Goal: Transaction & Acquisition: Book appointment/travel/reservation

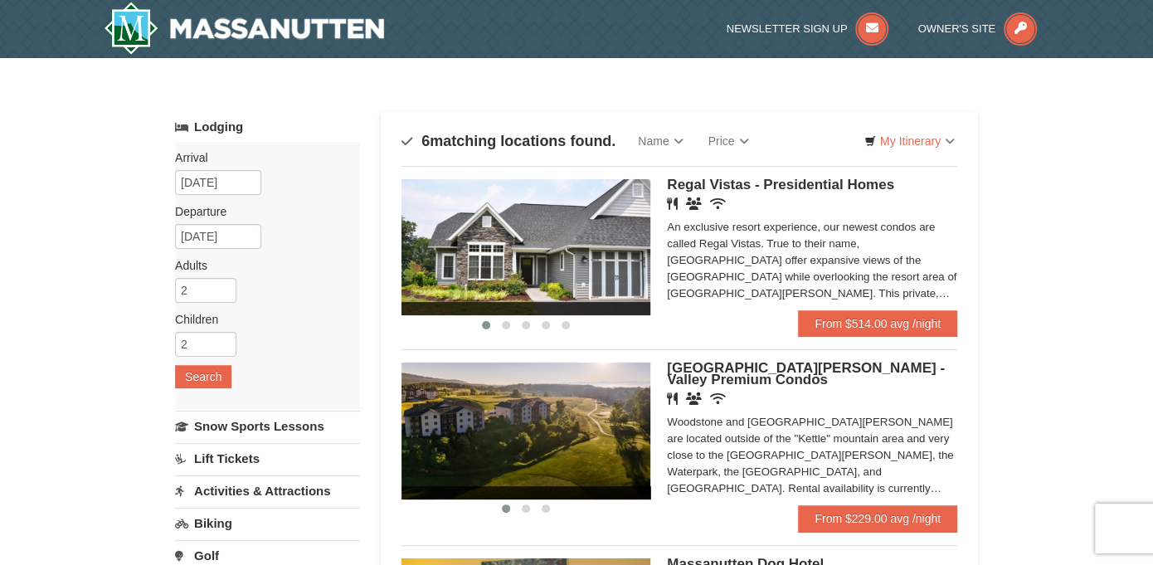
click at [638, 251] on img at bounding box center [525, 247] width 249 height 136
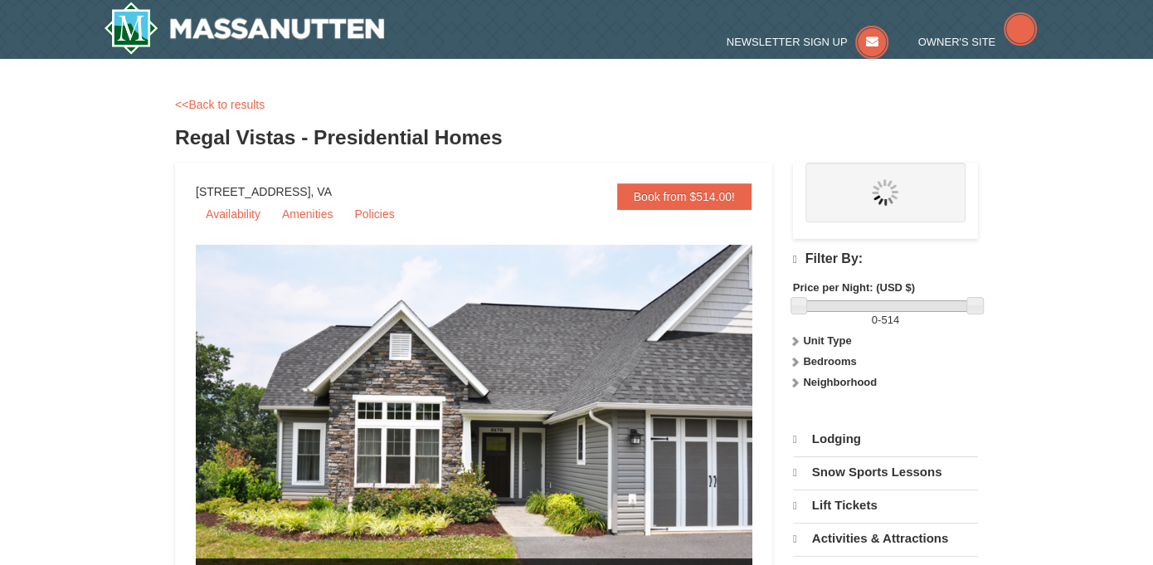
select select "10"
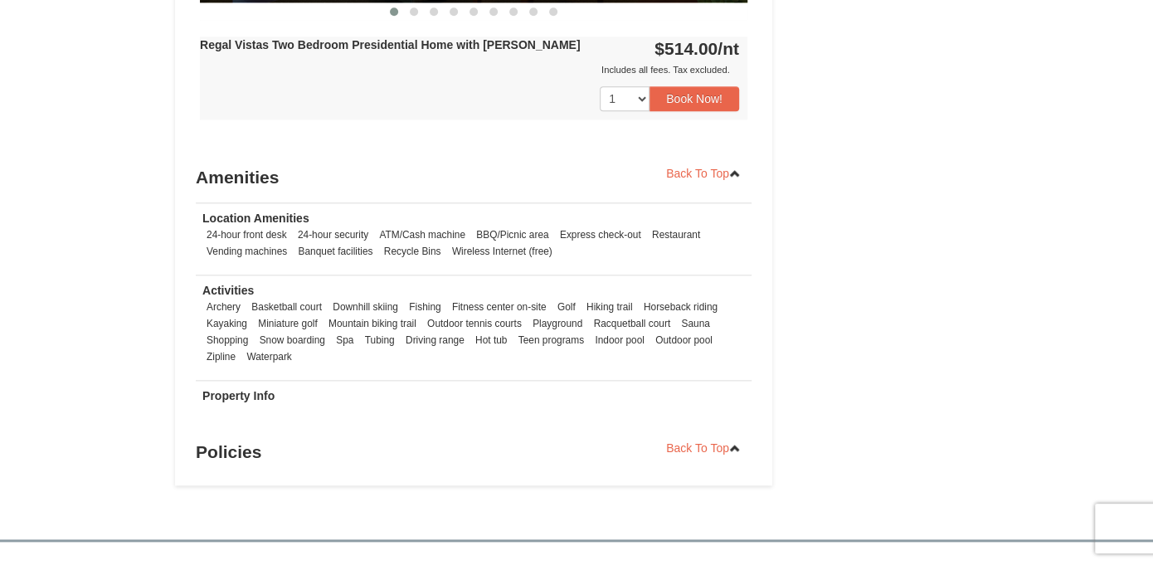
scroll to position [829, 0]
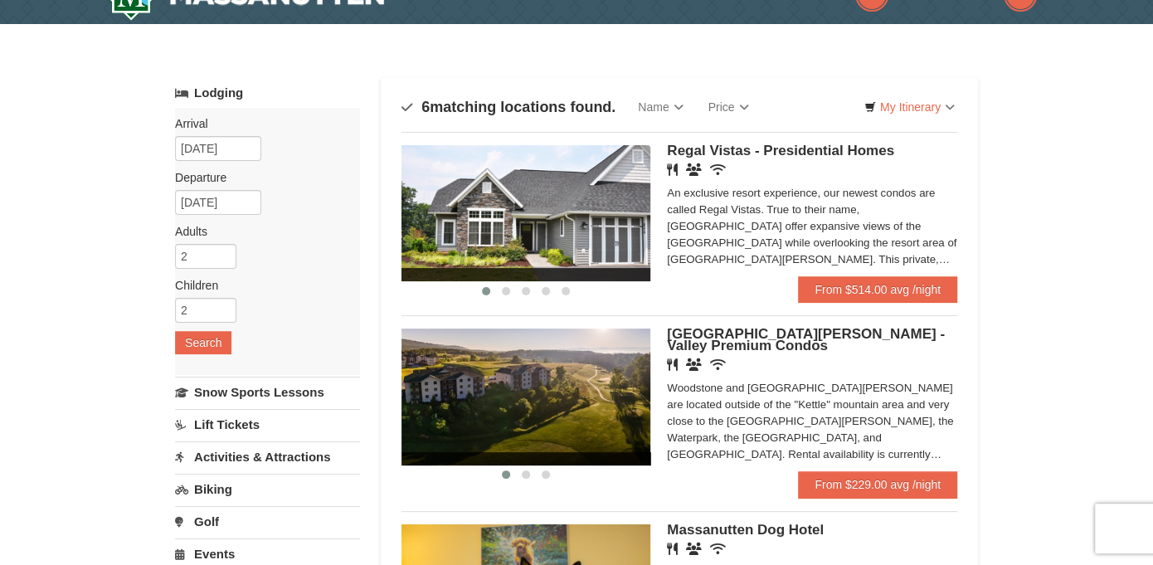
scroll to position [83, 0]
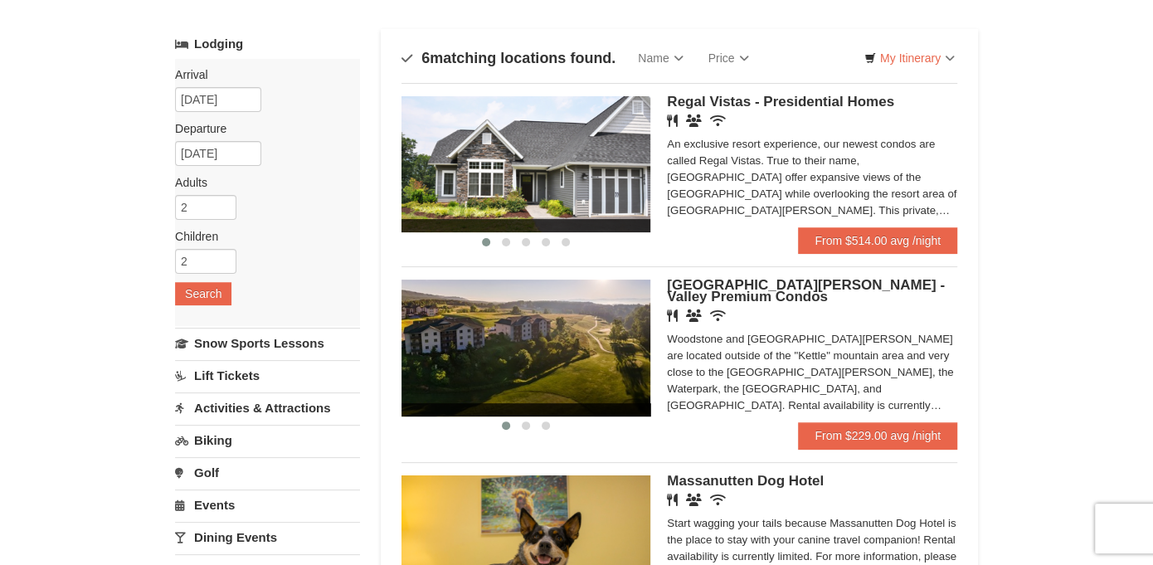
click at [630, 348] on img at bounding box center [525, 348] width 249 height 136
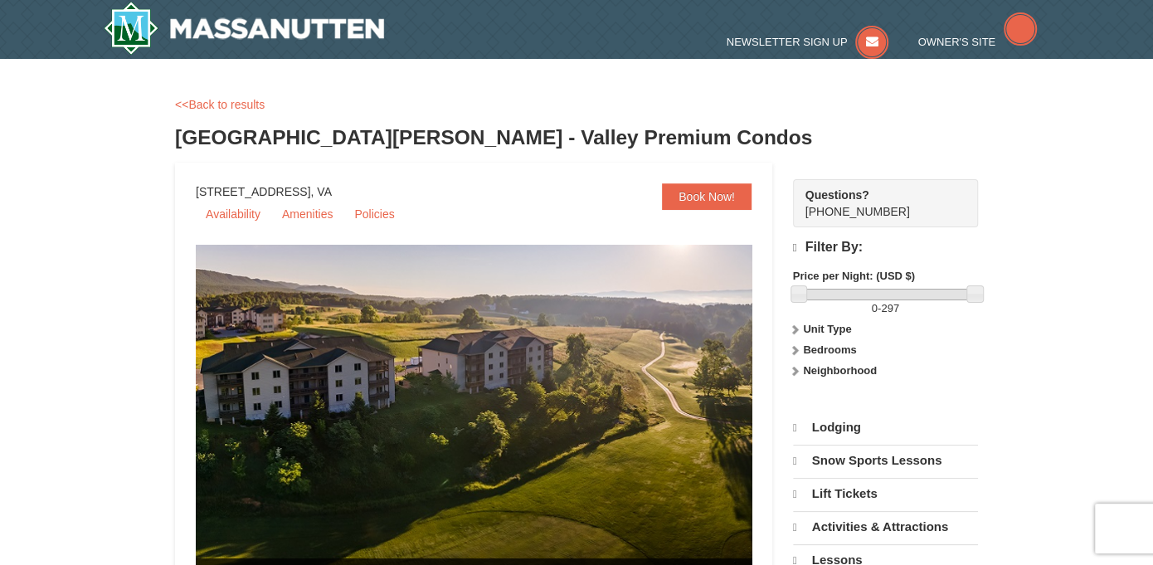
select select "10"
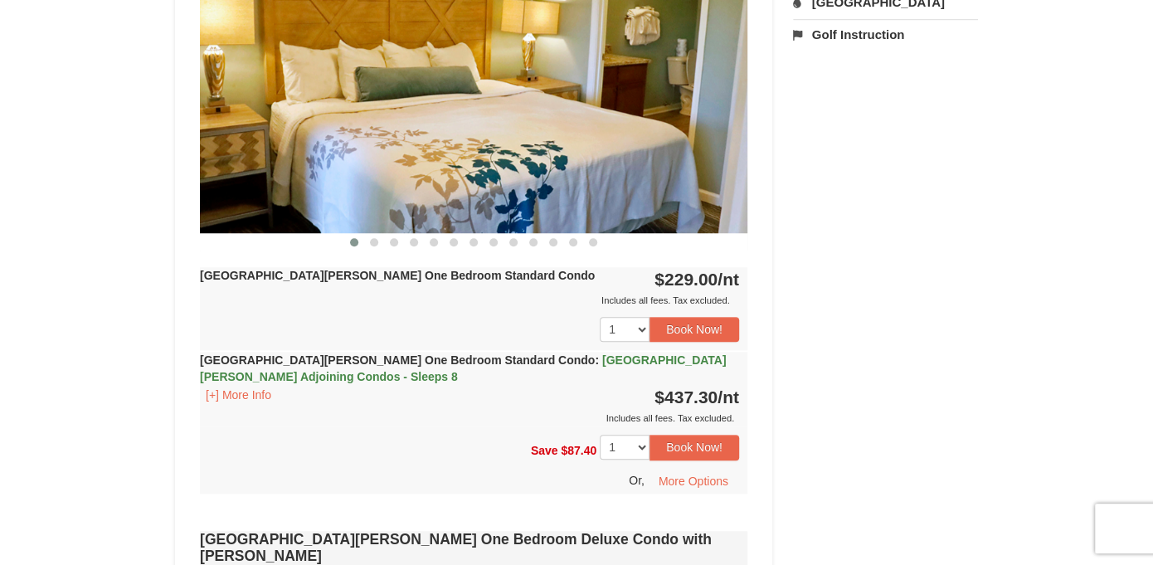
scroll to position [581, 0]
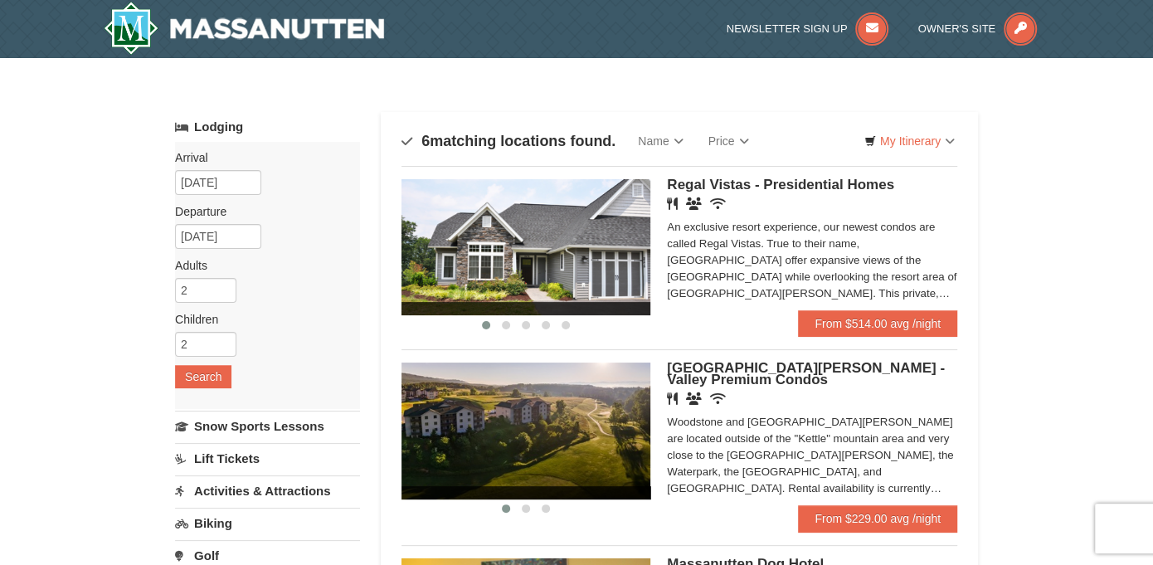
click at [597, 438] on img at bounding box center [525, 430] width 249 height 136
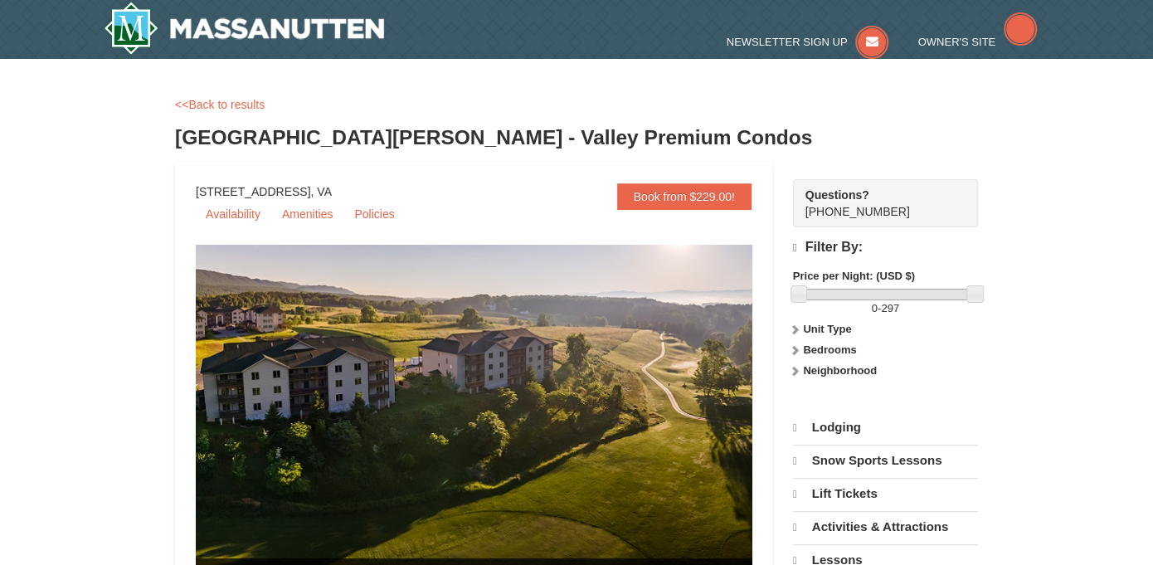
select select "10"
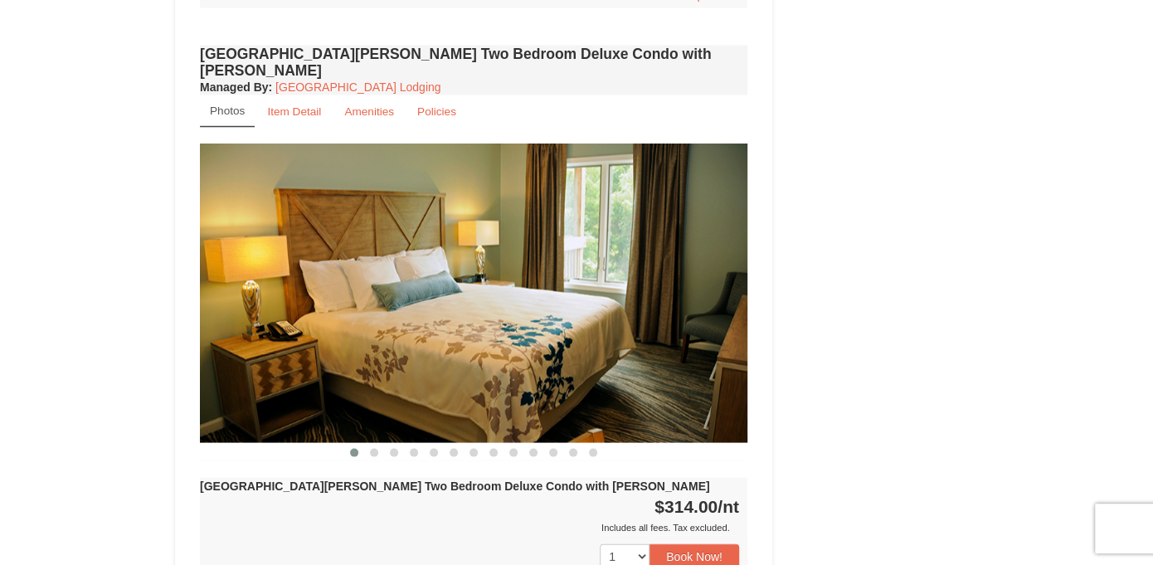
scroll to position [1991, 0]
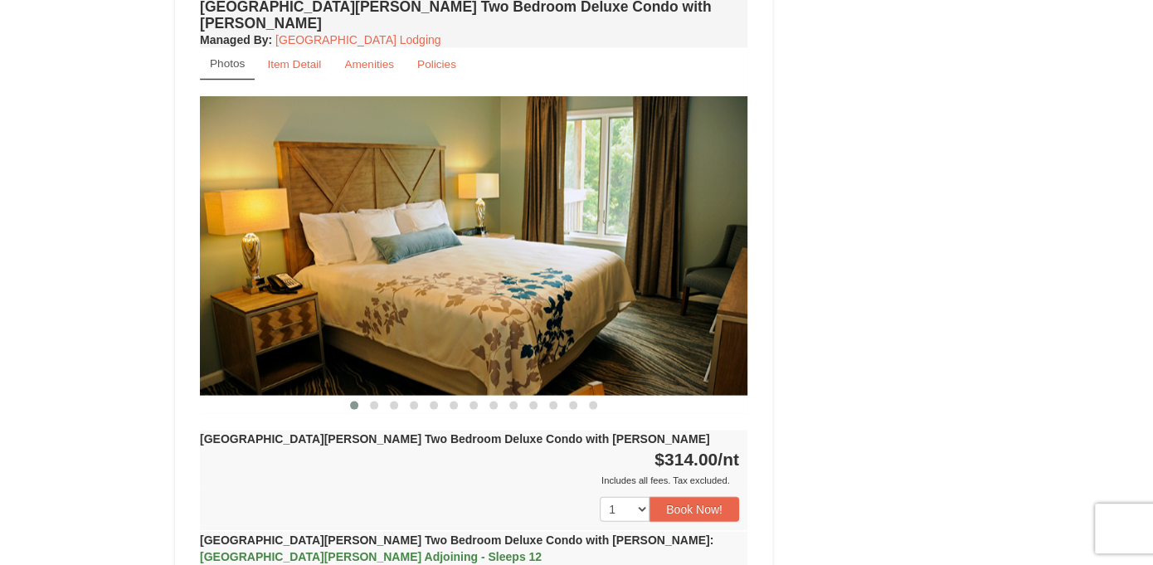
click at [720, 221] on img at bounding box center [473, 245] width 547 height 299
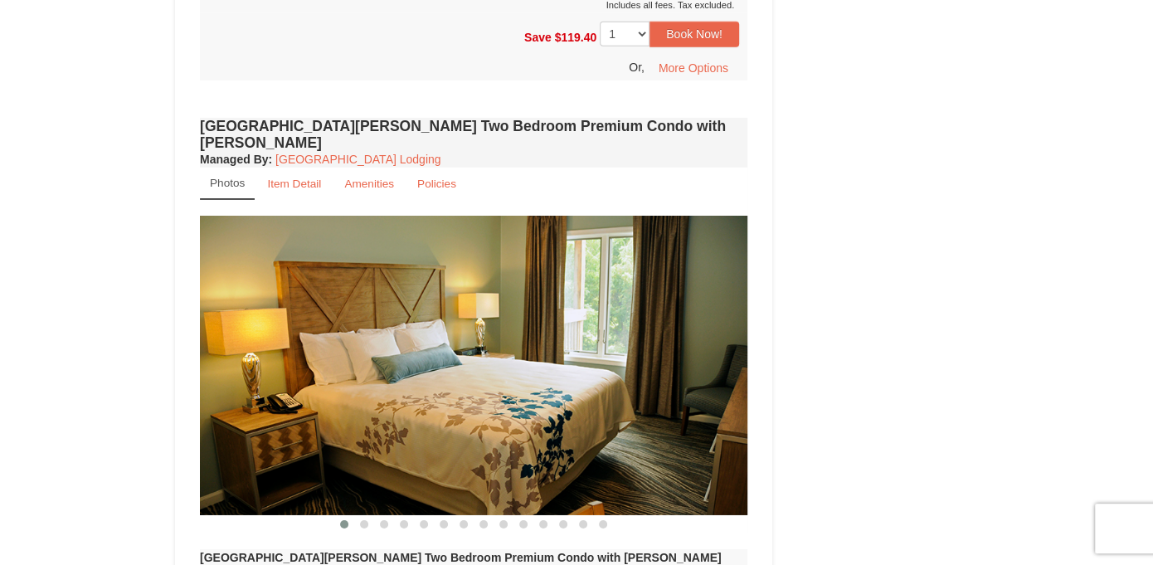
scroll to position [3484, 0]
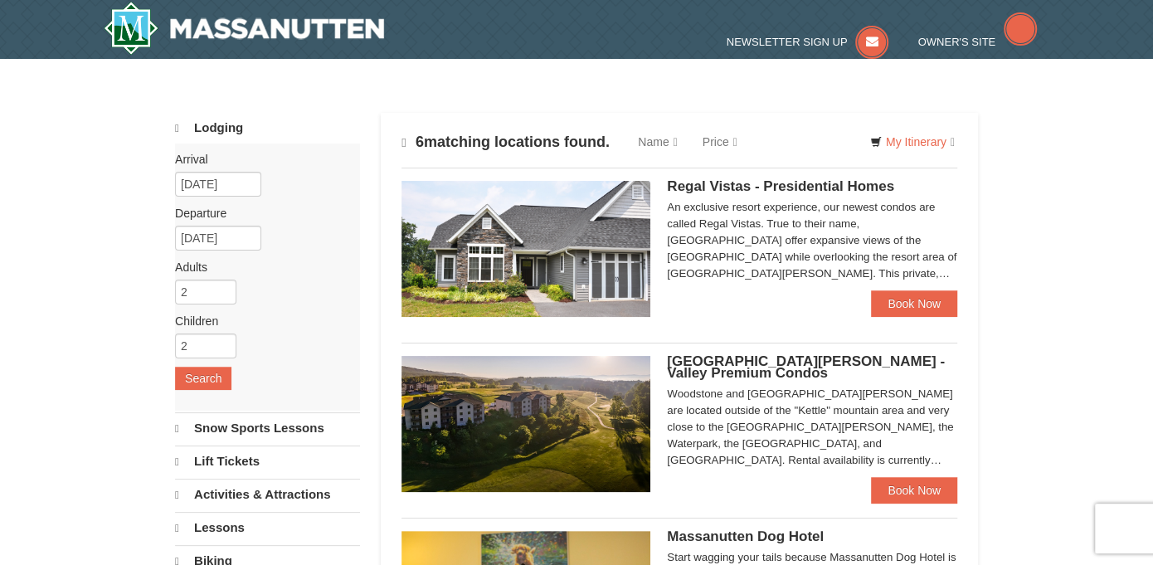
select select "10"
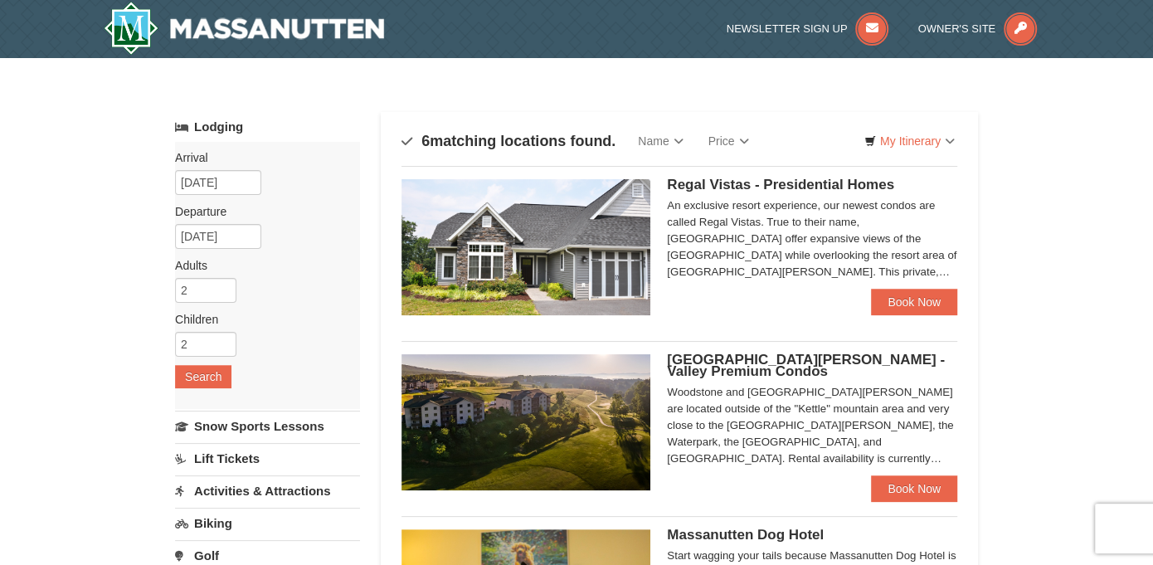
click at [522, 250] on img at bounding box center [525, 247] width 249 height 136
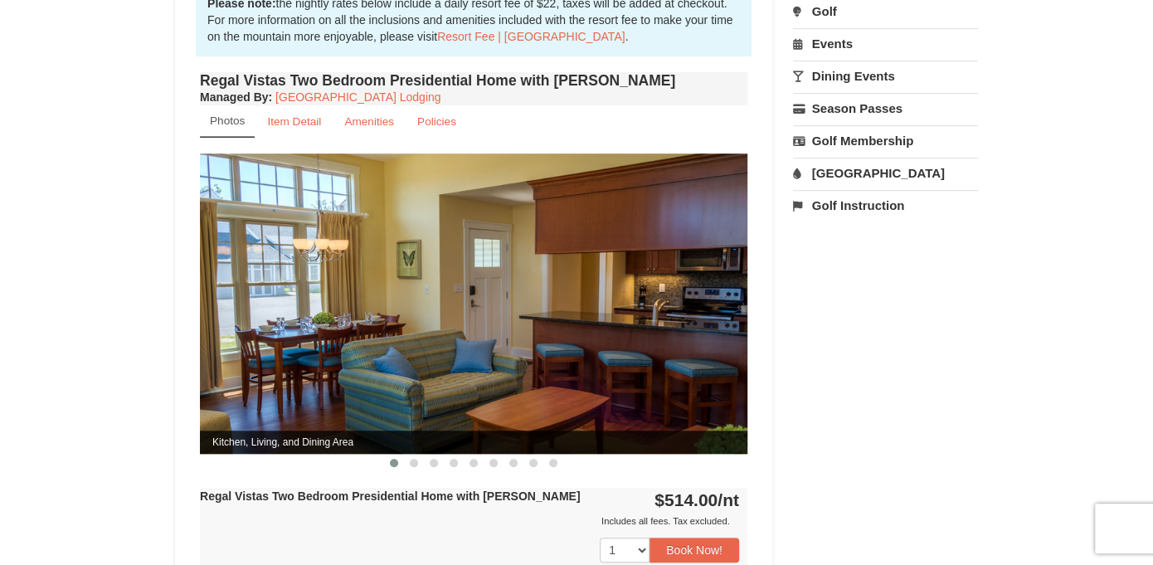
scroll to position [581, 0]
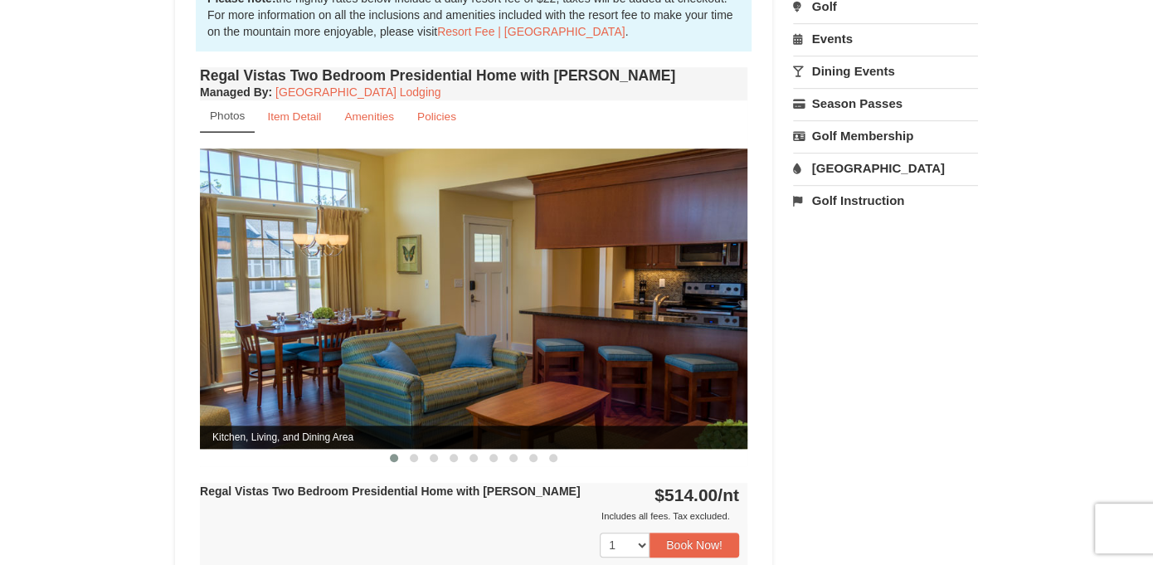
click at [698, 309] on img at bounding box center [473, 297] width 547 height 299
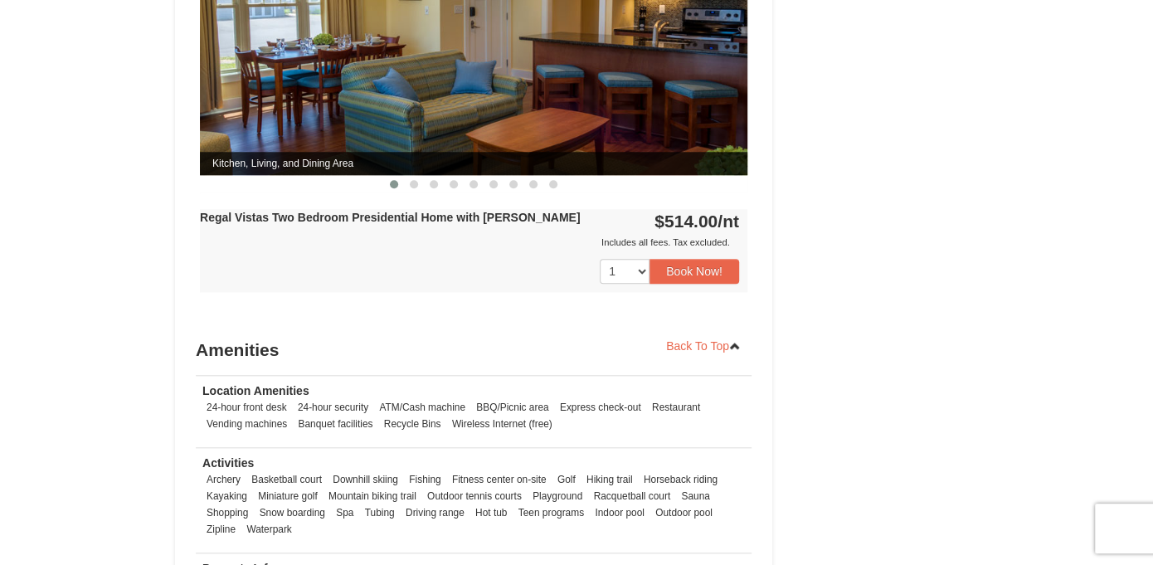
scroll to position [633, 0]
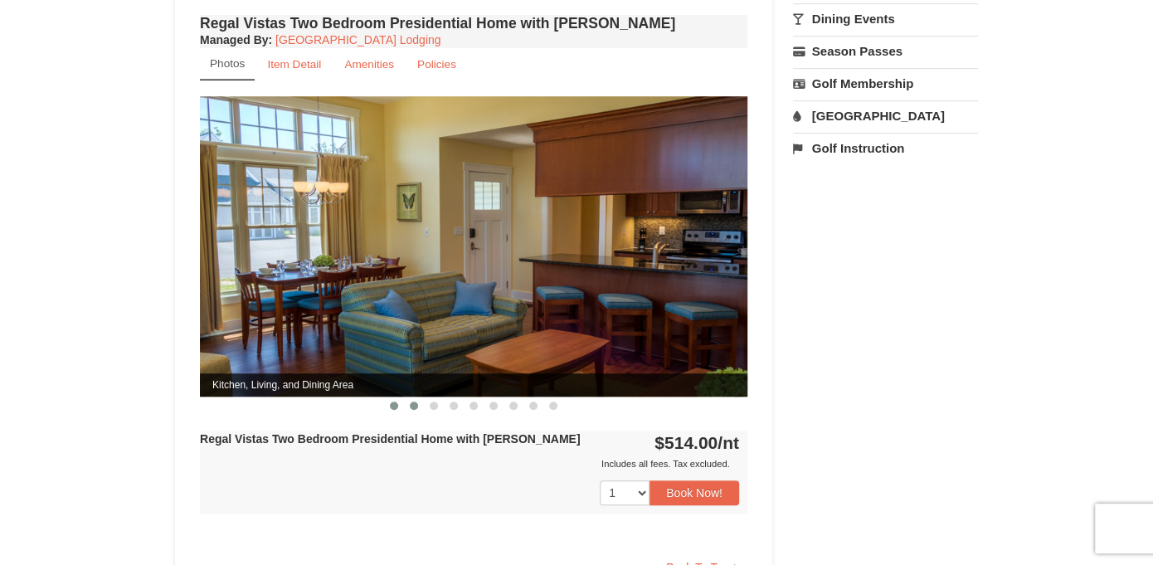
click at [411, 401] on span at bounding box center [414, 405] width 8 height 8
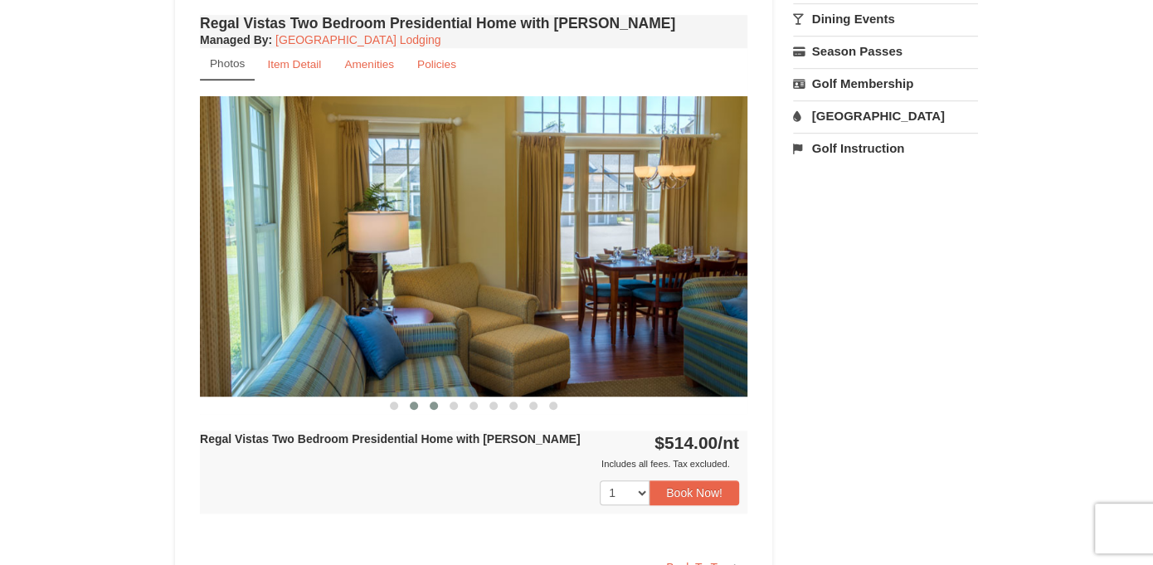
click at [434, 401] on span at bounding box center [434, 405] width 8 height 8
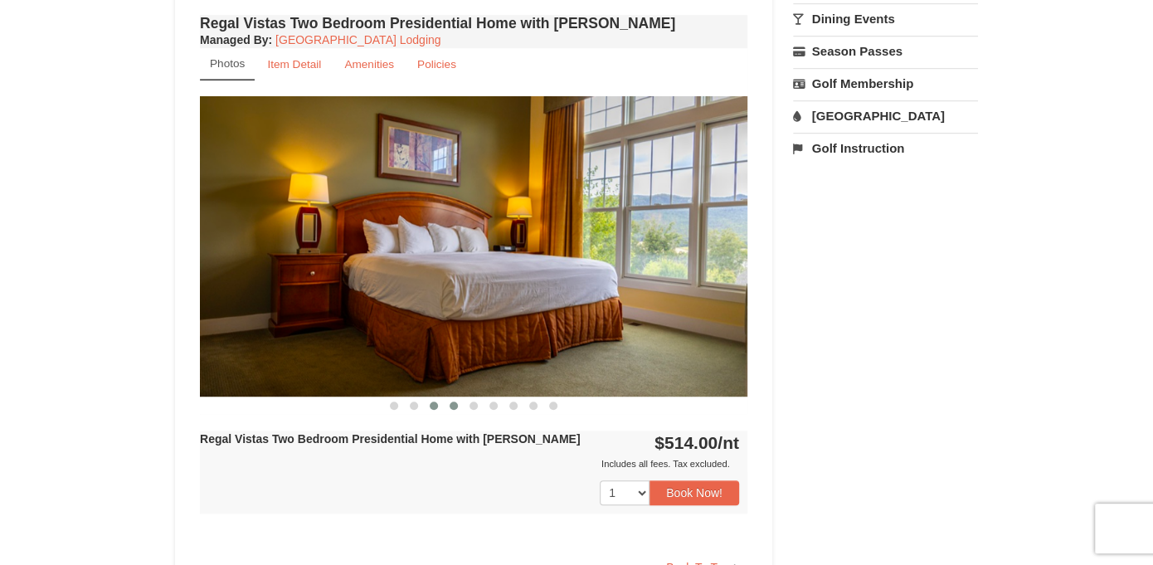
click at [455, 401] on span at bounding box center [454, 405] width 8 height 8
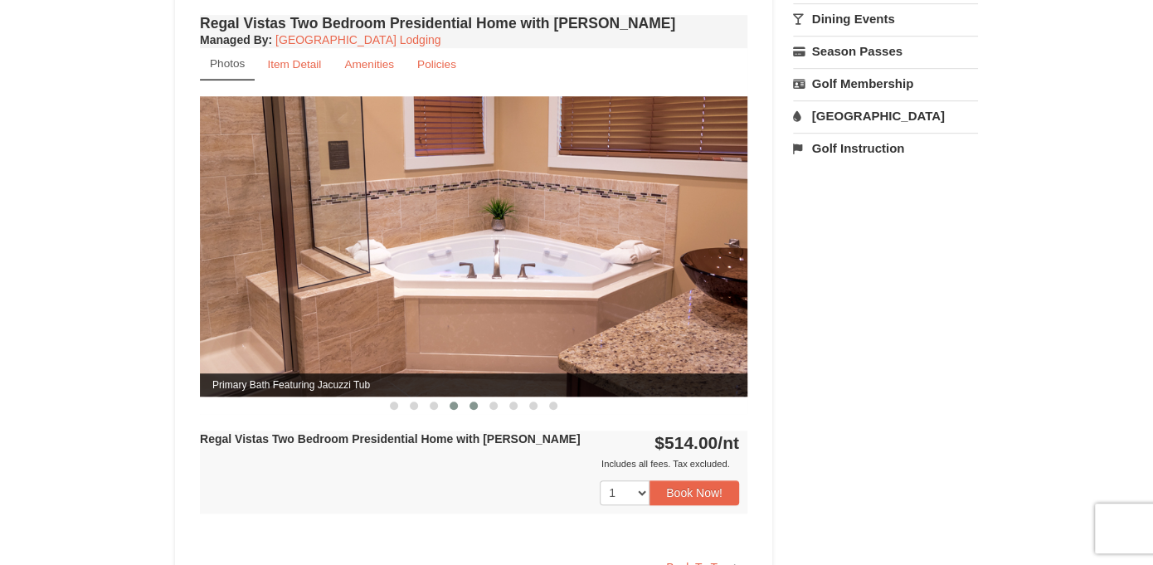
click at [476, 401] on span at bounding box center [473, 405] width 8 height 8
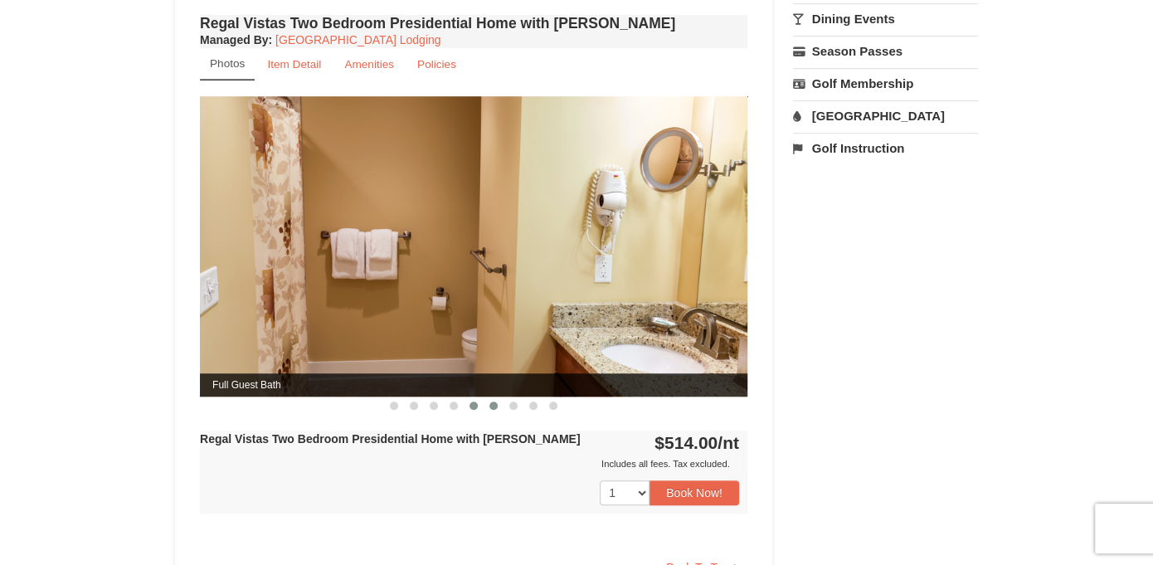
click at [495, 401] on span at bounding box center [493, 405] width 8 height 8
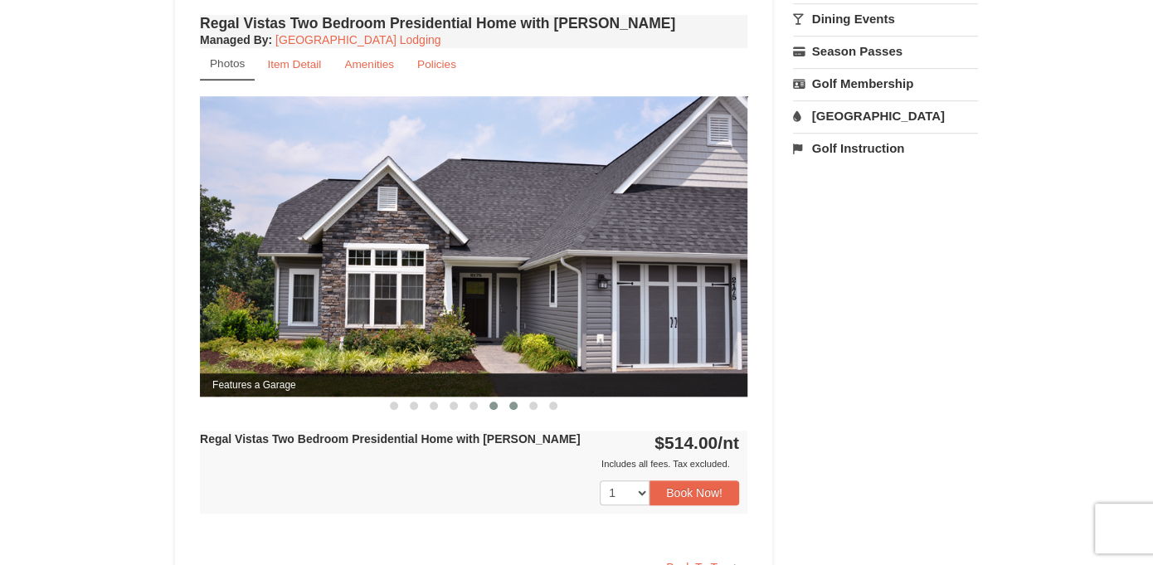
click at [515, 401] on span at bounding box center [513, 405] width 8 height 8
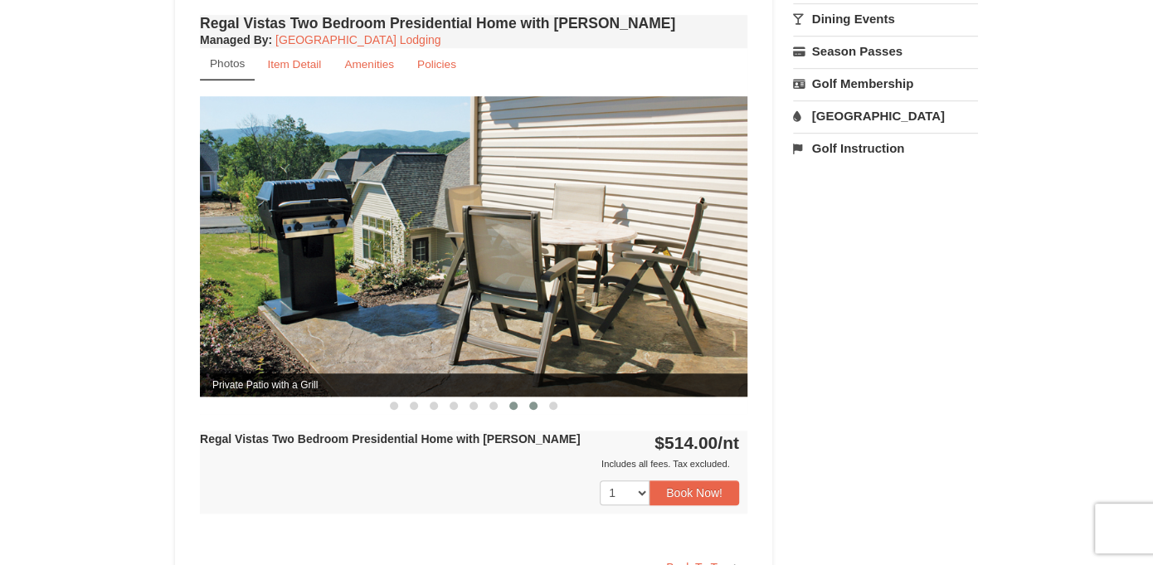
click at [534, 401] on span at bounding box center [533, 405] width 8 height 8
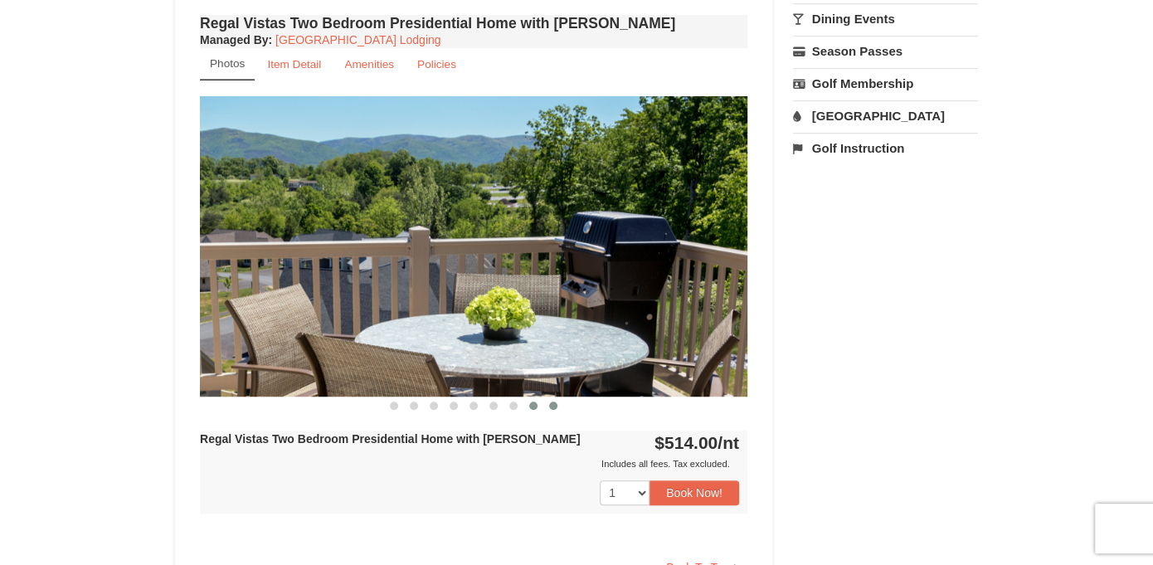
click at [551, 401] on span at bounding box center [553, 405] width 8 height 8
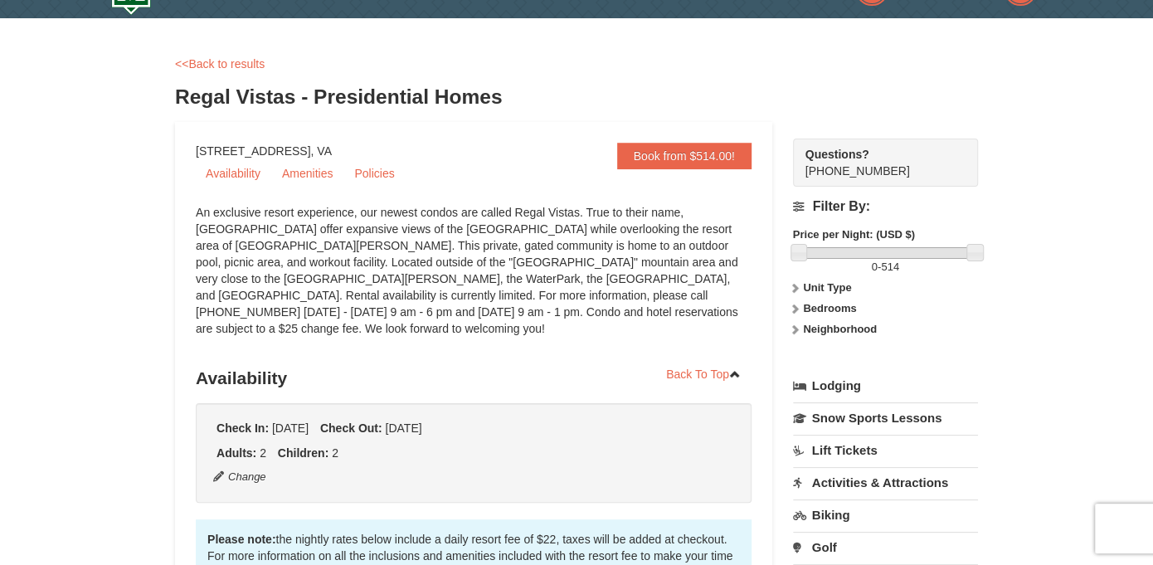
scroll to position [0, 0]
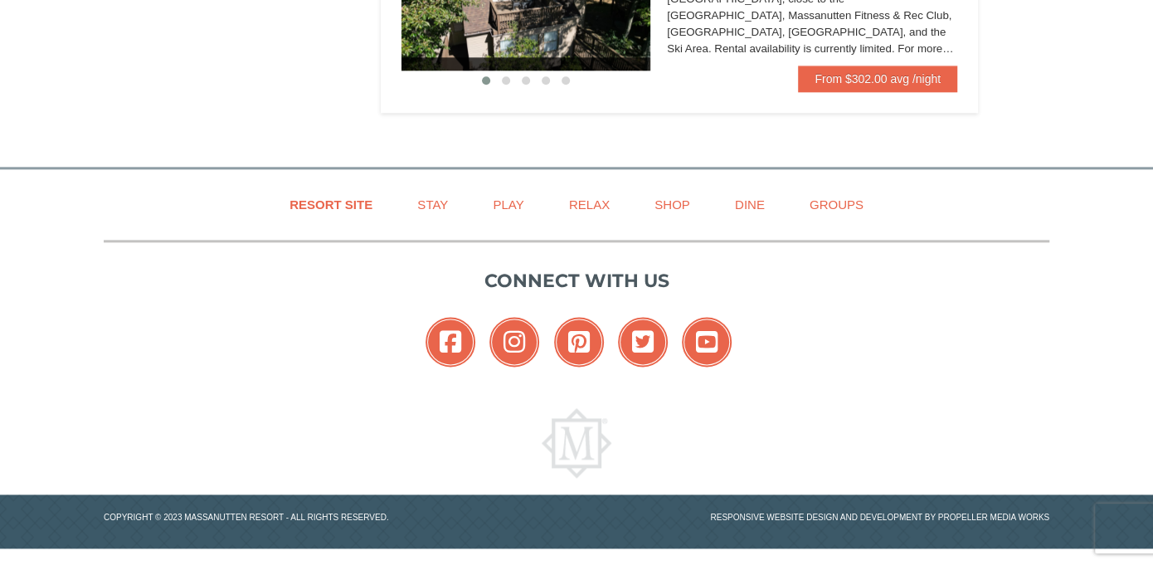
scroll to position [857, 0]
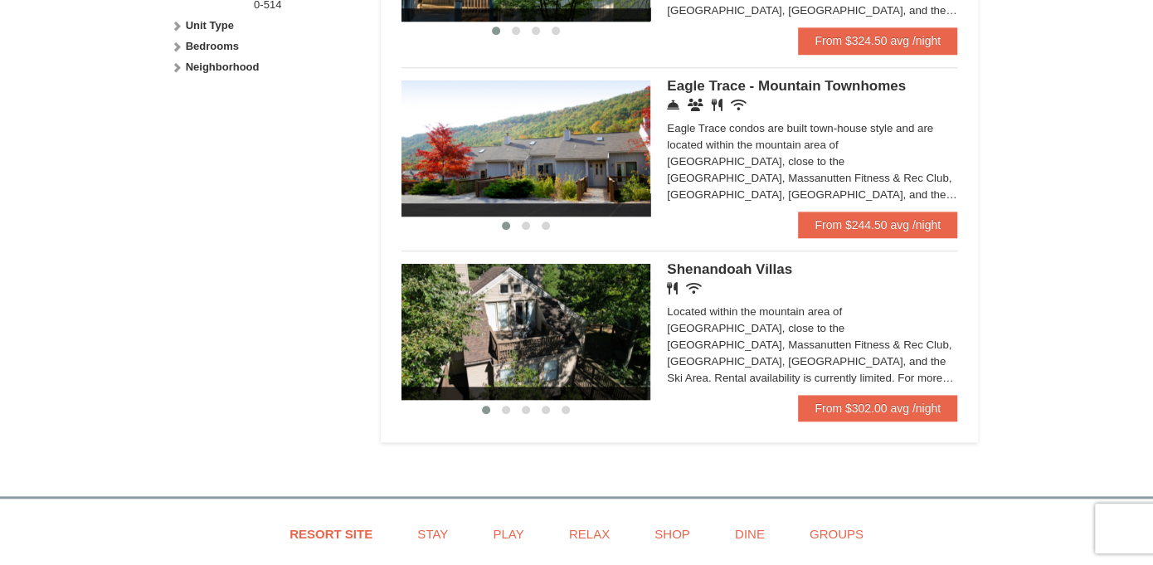
click at [572, 359] on img at bounding box center [525, 332] width 249 height 136
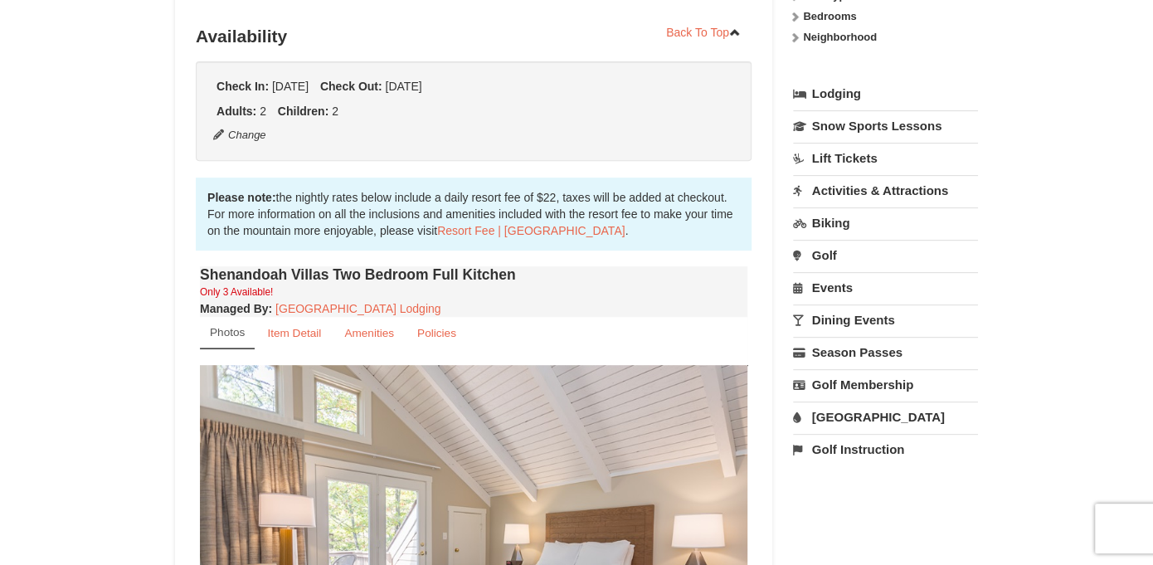
scroll to position [581, 0]
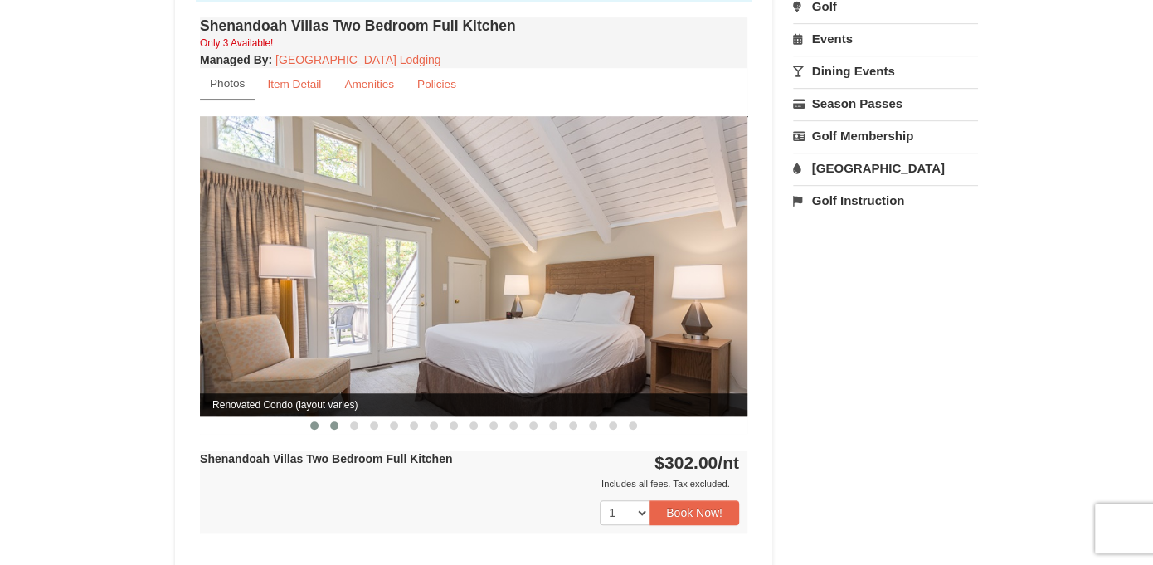
click at [338, 417] on button at bounding box center [334, 425] width 20 height 17
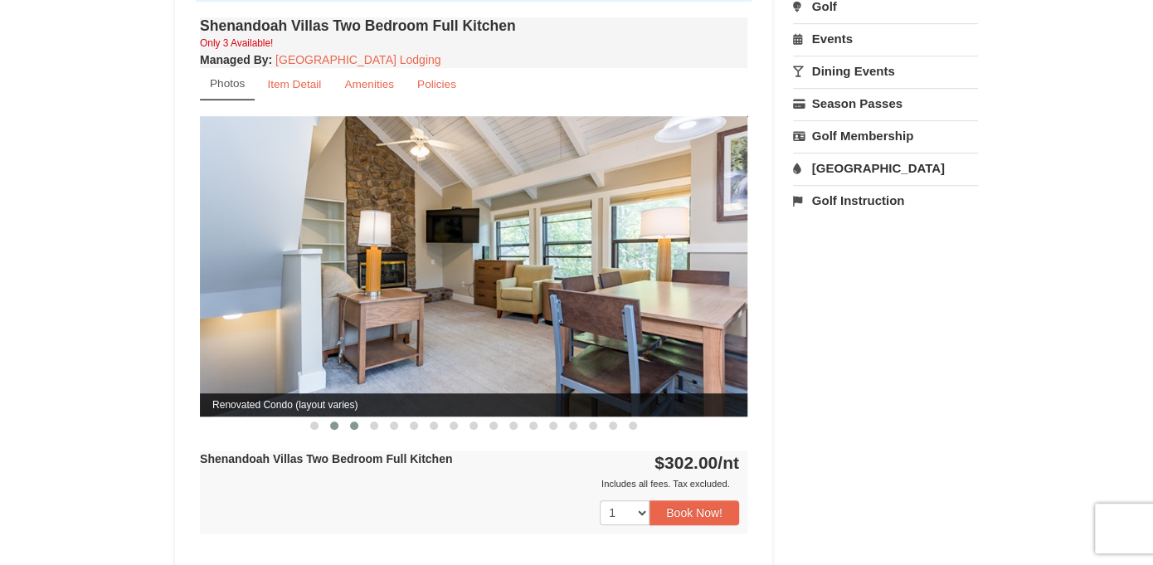
click at [353, 421] on span at bounding box center [354, 425] width 8 height 8
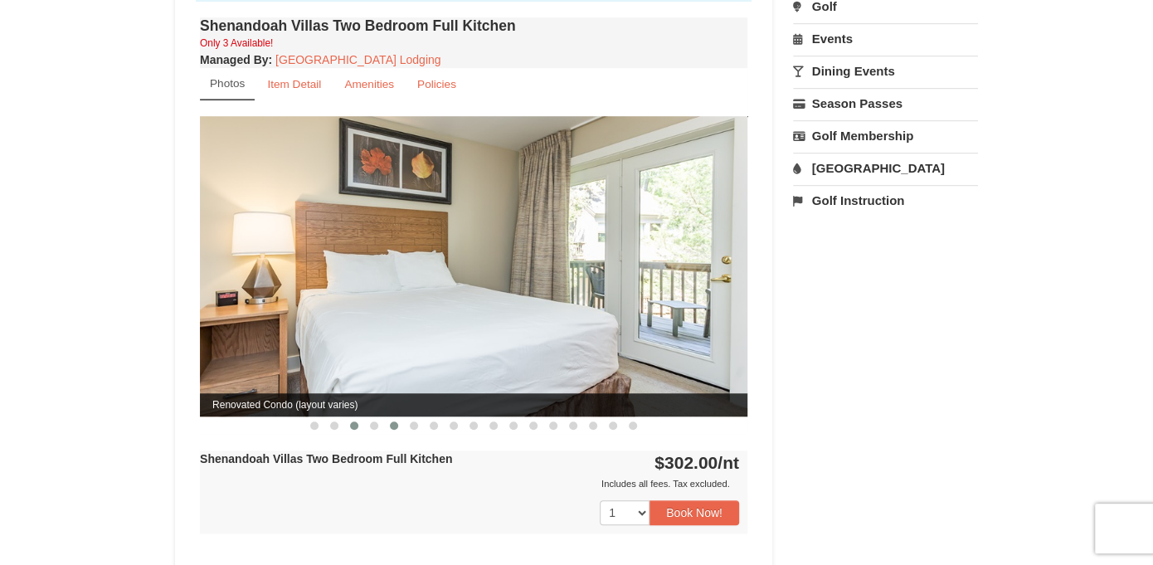
click at [394, 421] on span at bounding box center [394, 425] width 8 height 8
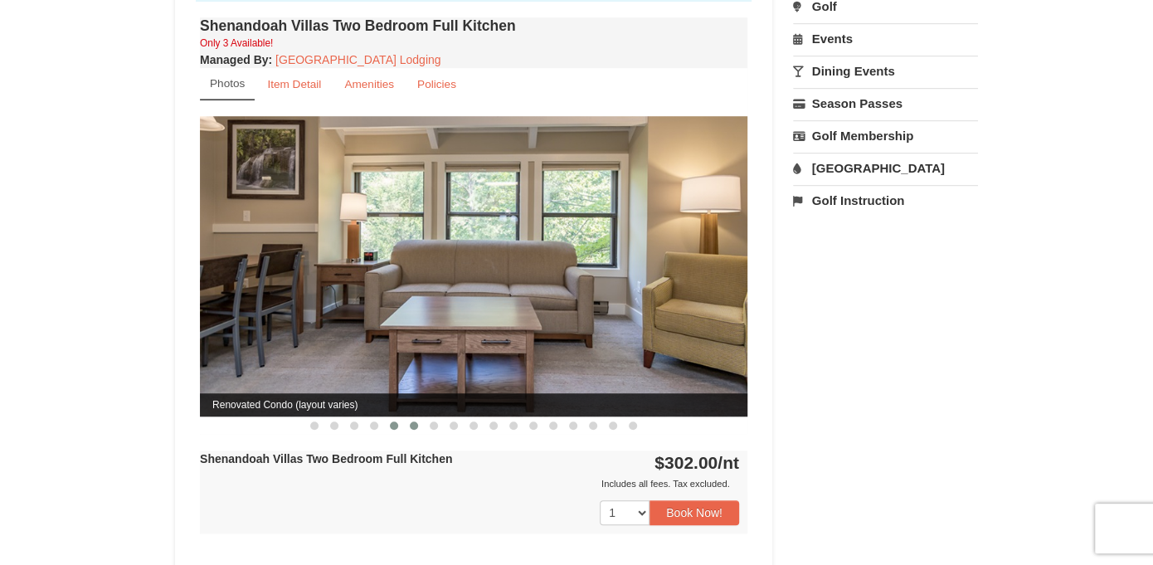
click at [413, 421] on span at bounding box center [414, 425] width 8 height 8
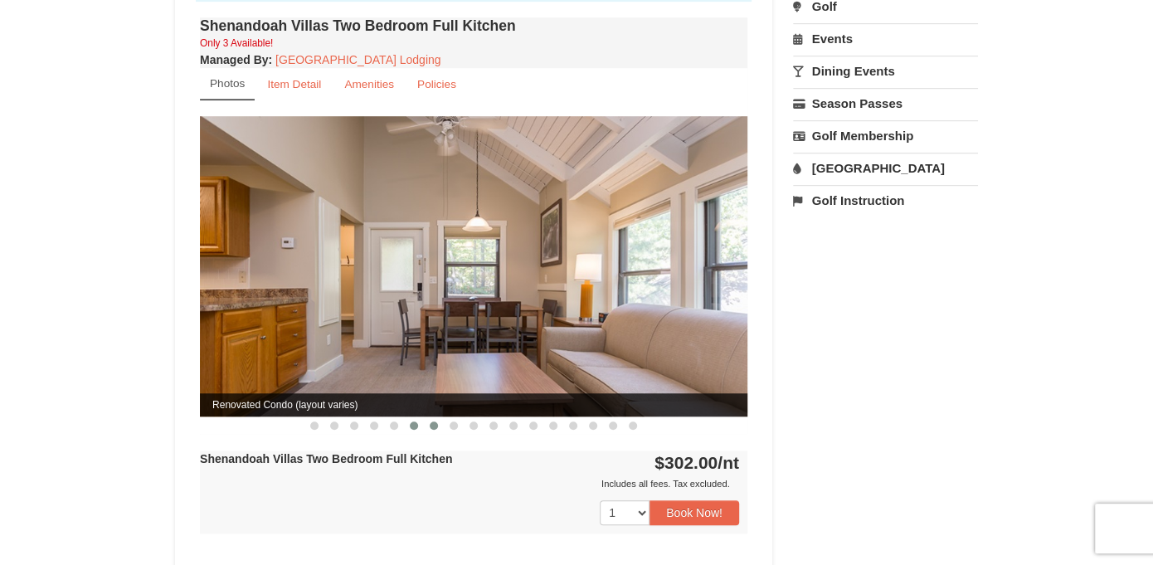
click at [441, 417] on button at bounding box center [434, 425] width 20 height 17
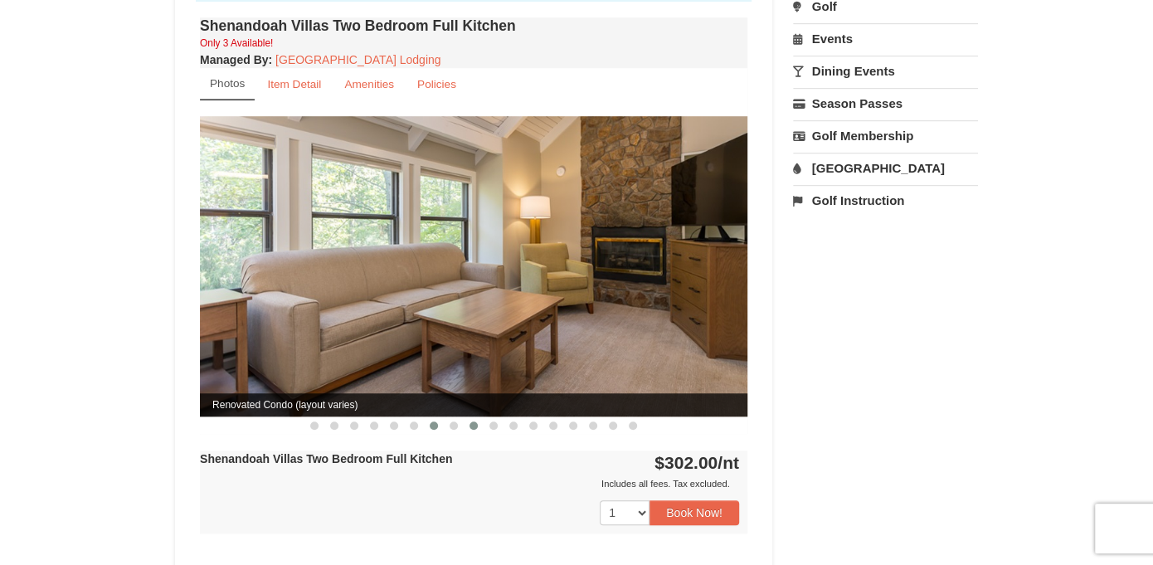
click at [464, 417] on button at bounding box center [474, 425] width 20 height 17
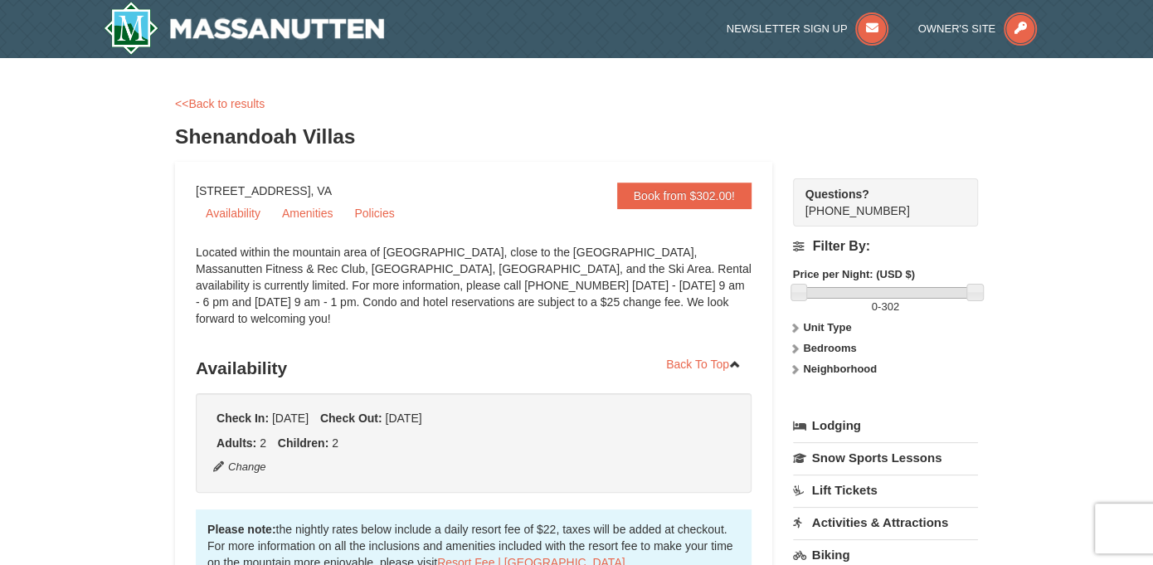
scroll to position [0, 0]
